Goal: Transaction & Acquisition: Purchase product/service

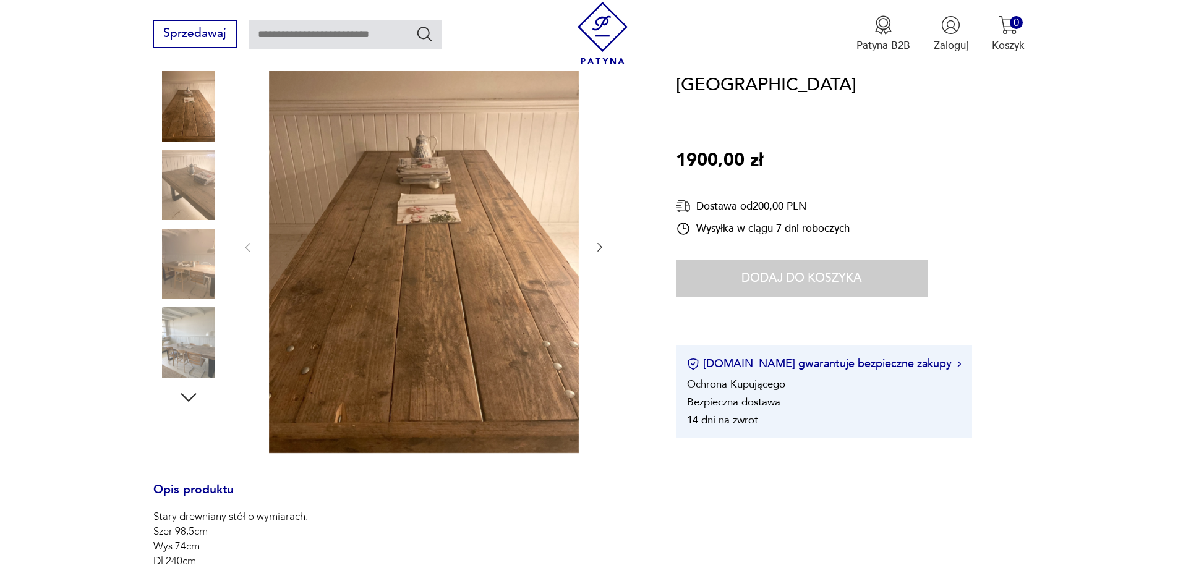
click at [597, 245] on icon "button" at bounding box center [600, 247] width 12 height 12
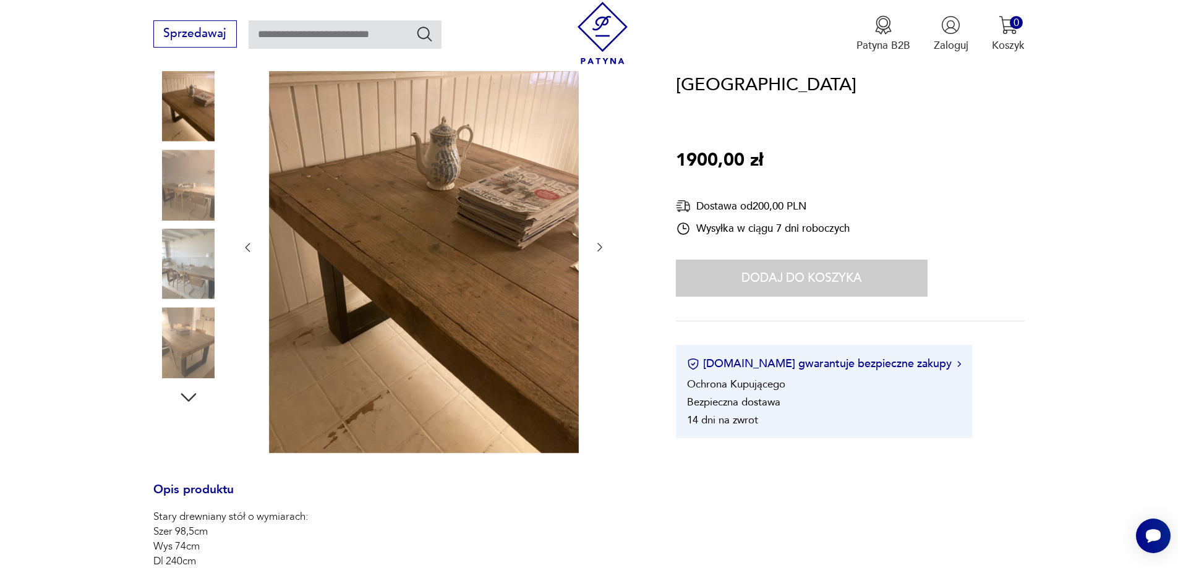
click at [597, 245] on icon "button" at bounding box center [600, 247] width 12 height 12
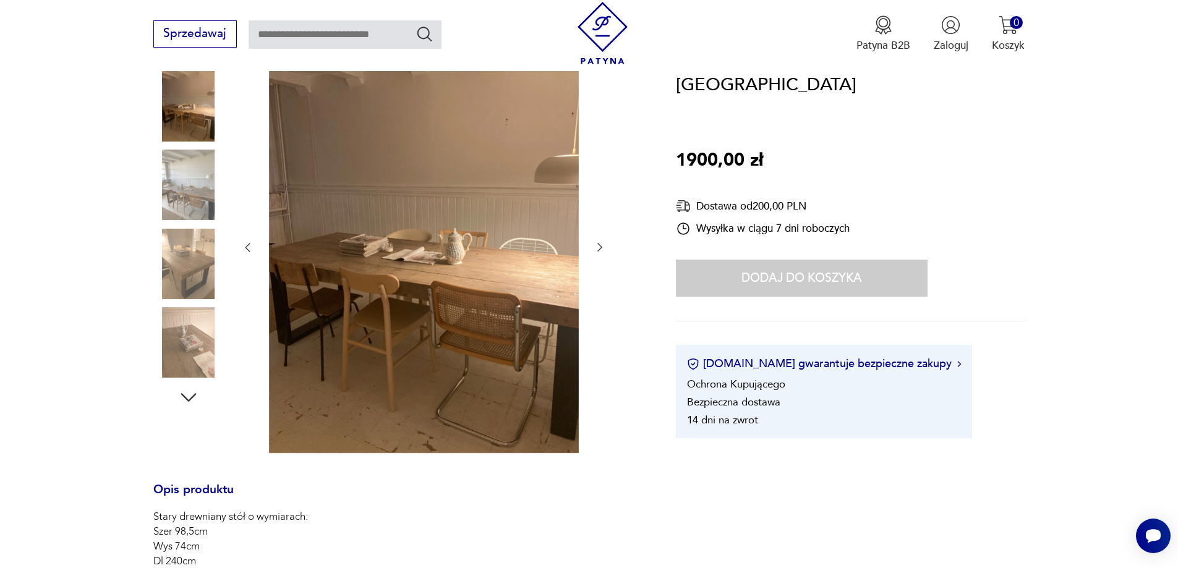
click at [597, 245] on icon "button" at bounding box center [600, 247] width 12 height 12
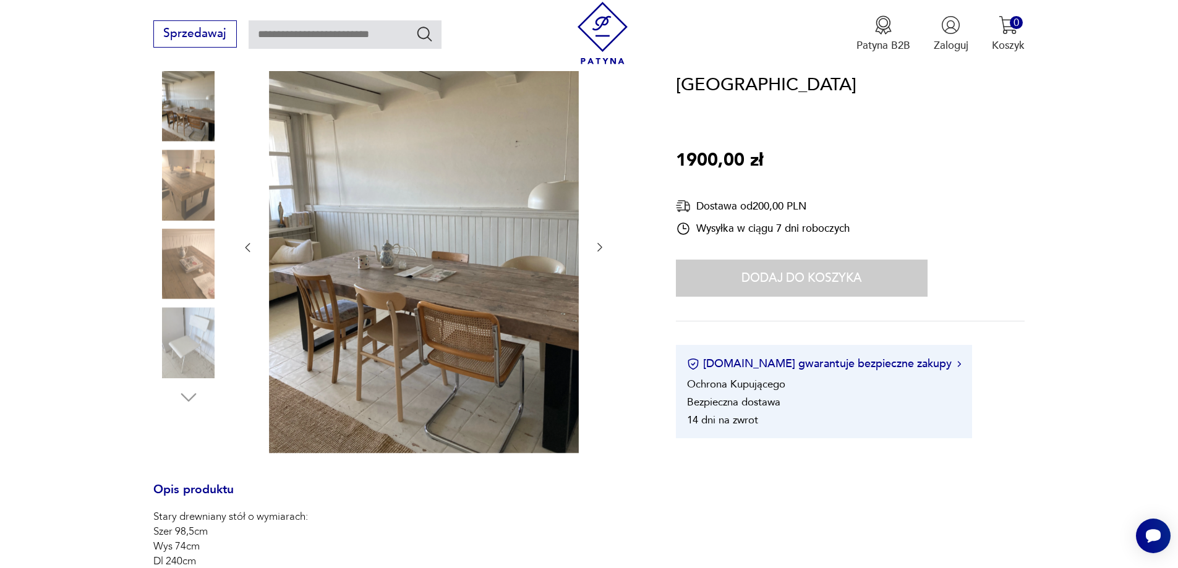
click at [597, 245] on icon "button" at bounding box center [600, 247] width 12 height 12
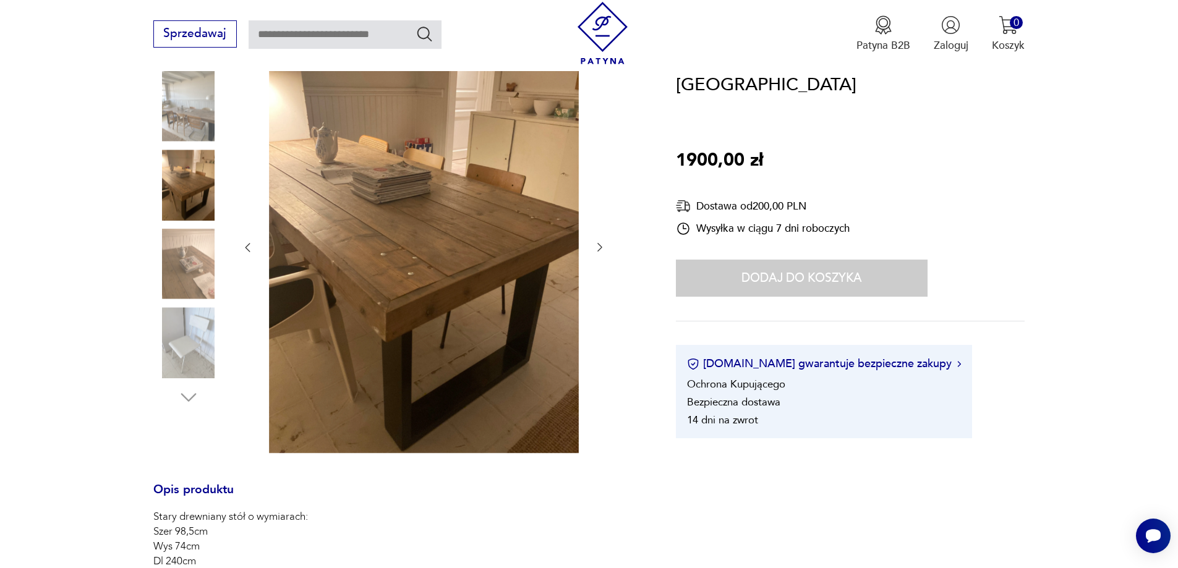
click at [597, 245] on icon "button" at bounding box center [600, 247] width 12 height 12
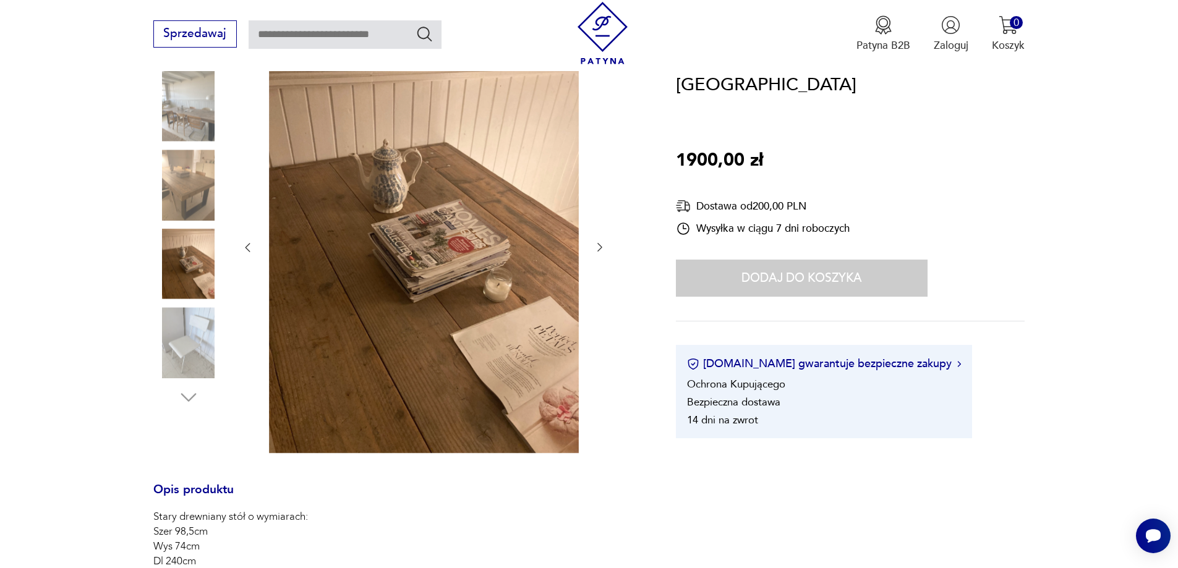
click at [597, 245] on icon "button" at bounding box center [600, 247] width 12 height 12
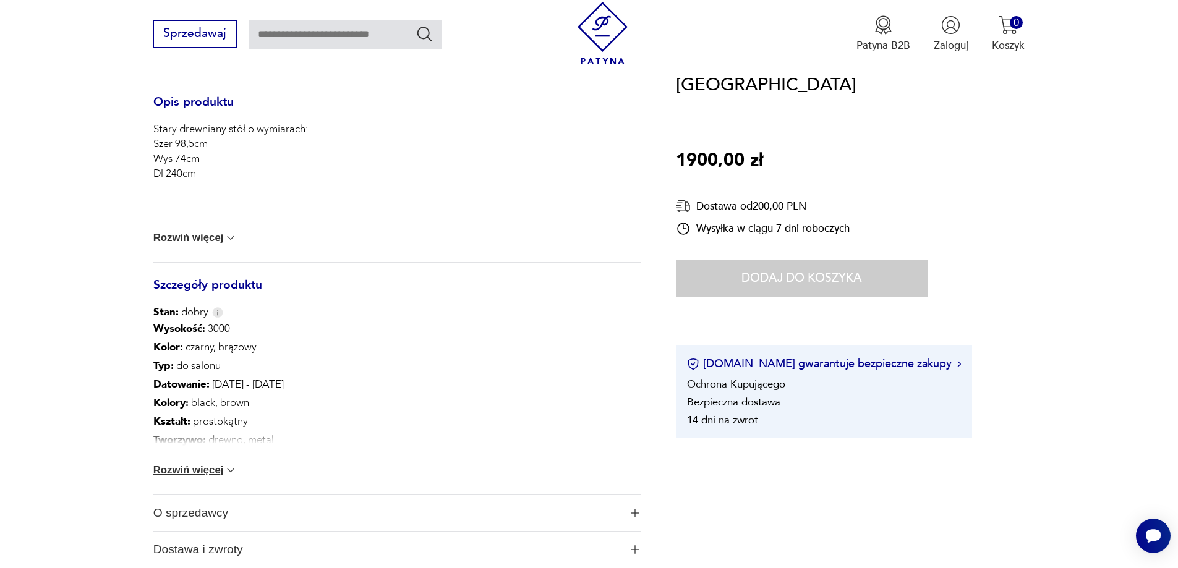
scroll to position [433, 0]
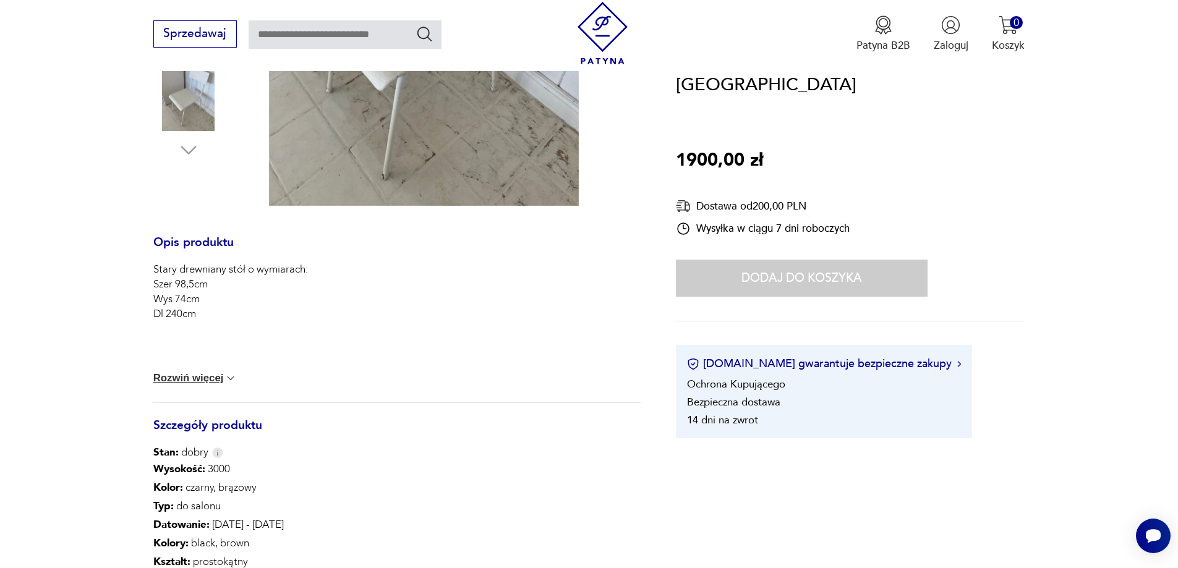
click at [810, 276] on div "Dodaj do koszyka" at bounding box center [802, 278] width 252 height 37
